Goal: Task Accomplishment & Management: Manage account settings

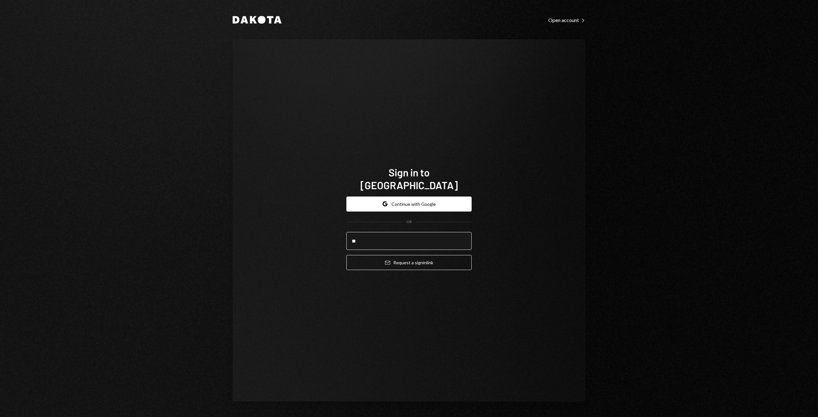
type input "**********"
click at [415, 235] on input "**********" at bounding box center [408, 241] width 125 height 18
click at [421, 258] on button "Email Request a sign in link" at bounding box center [408, 262] width 125 height 15
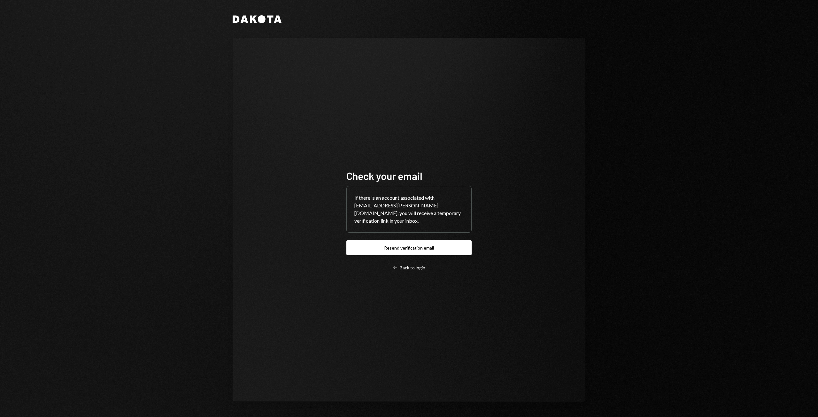
click at [411, 256] on div "Check your email If there is an account associated with [EMAIL_ADDRESS][PERSON_…" at bounding box center [408, 219] width 125 height 101
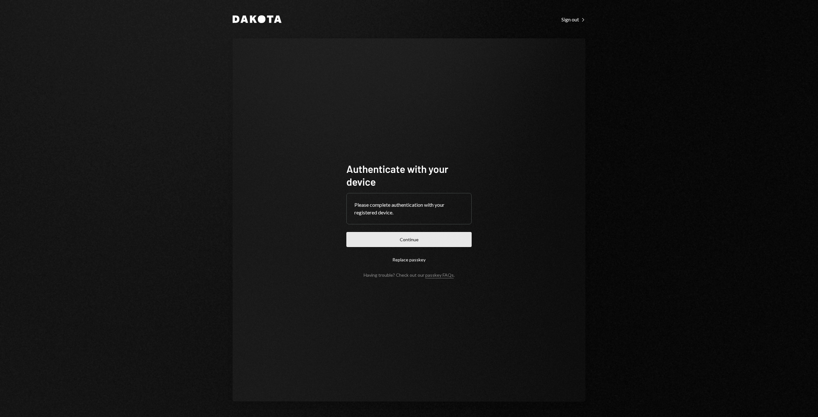
click at [403, 241] on button "Continue" at bounding box center [408, 239] width 125 height 15
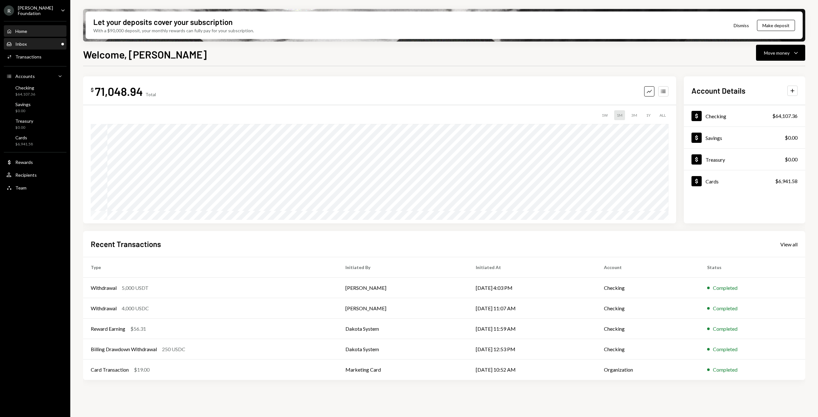
click at [44, 44] on div "Inbox Inbox" at bounding box center [35, 44] width 58 height 6
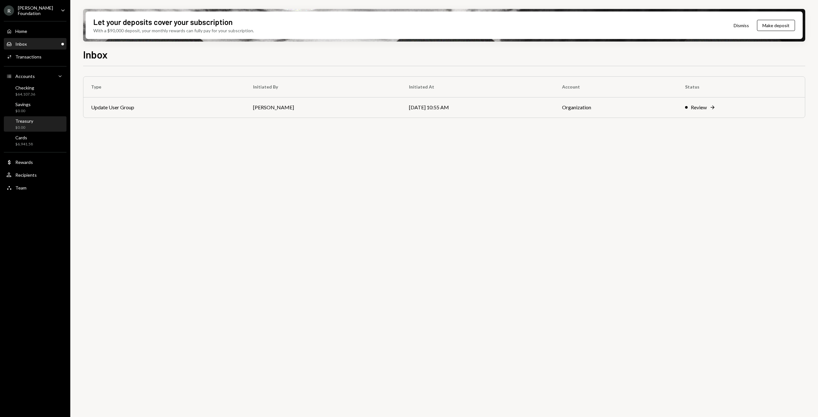
click at [31, 119] on div "Treasury" at bounding box center [24, 120] width 18 height 5
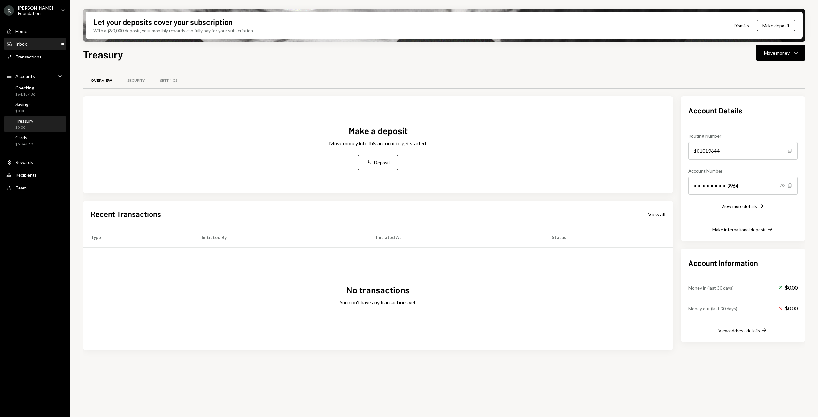
click at [26, 43] on div "Inbox" at bounding box center [21, 43] width 12 height 5
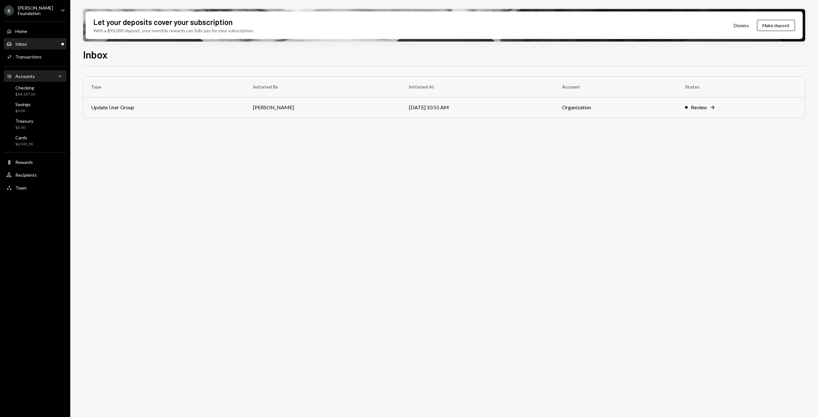
click at [25, 76] on div "Accounts" at bounding box center [24, 75] width 19 height 5
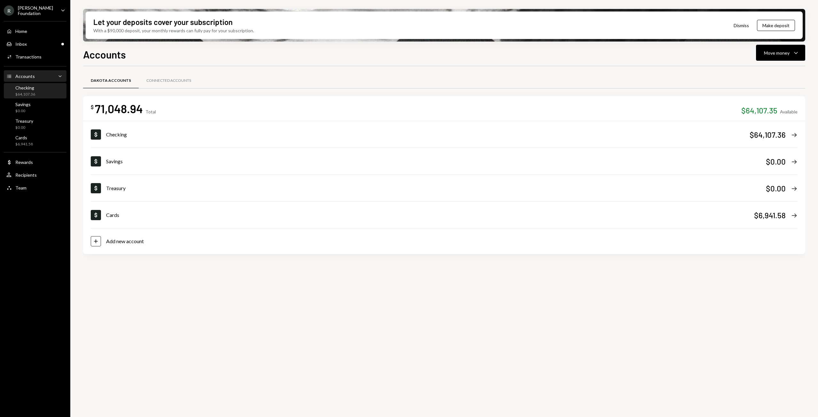
click at [29, 90] on div "Checking $64,107.36" at bounding box center [25, 91] width 20 height 12
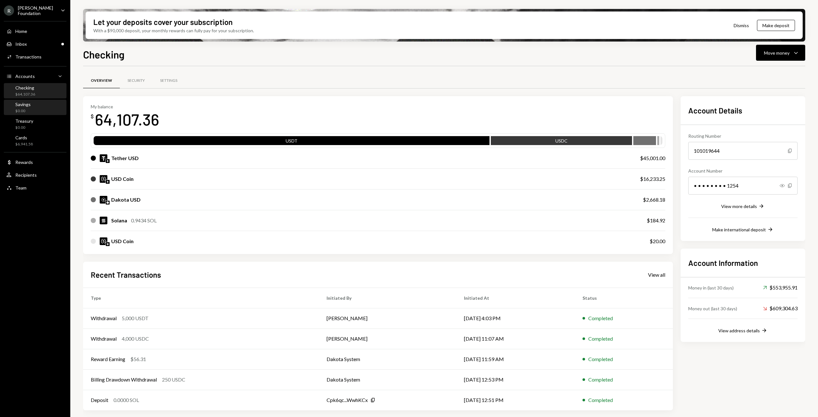
click at [27, 104] on div "Savings" at bounding box center [22, 104] width 15 height 5
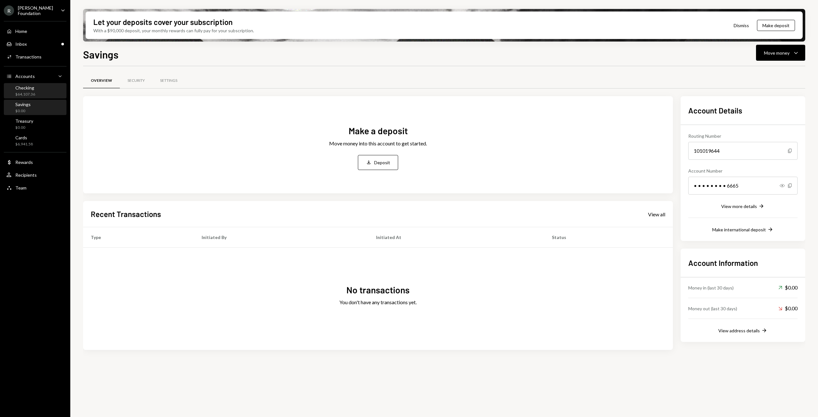
click at [29, 92] on div "$64,107.36" at bounding box center [25, 94] width 20 height 5
